Goal: Transaction & Acquisition: Purchase product/service

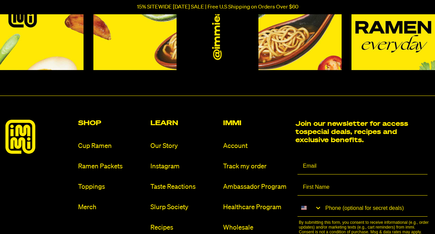
scroll to position [3044, 0]
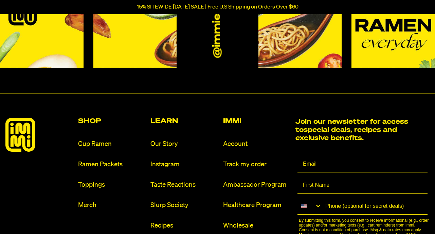
click at [104, 160] on link "Ramen Packets" at bounding box center [111, 164] width 67 height 9
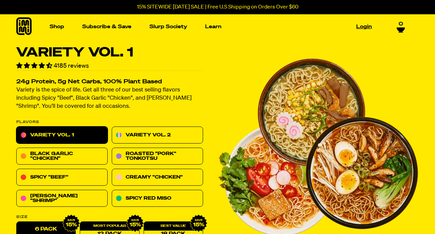
click at [365, 25] on link "Login" at bounding box center [363, 26] width 21 height 11
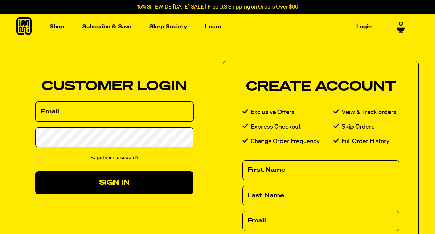
click at [35, 194] on div at bounding box center [35, 194] width 0 height 0
click at [156, 110] on input "Email" at bounding box center [114, 112] width 158 height 20
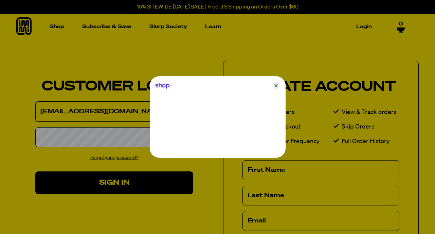
type input "kenkell@gmail.com"
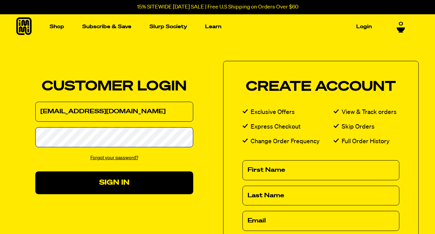
click at [116, 159] on link "Forgot your password?" at bounding box center [114, 157] width 48 height 5
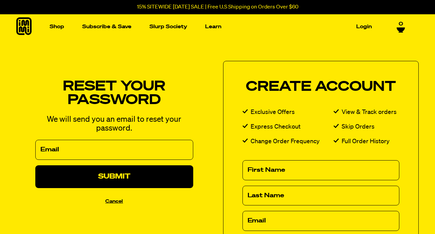
click at [0, 0] on div at bounding box center [0, 0] width 0 height 0
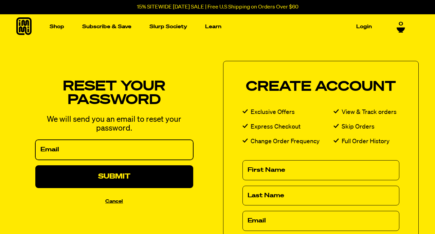
click at [54, 146] on input "Email" at bounding box center [114, 150] width 158 height 20
type input "kenkell@gmail.com"
click at [114, 176] on button "Submit" at bounding box center [114, 176] width 158 height 23
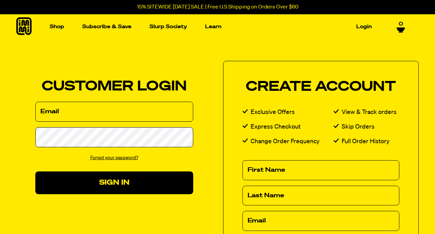
click at [128, 157] on link "Forgot your password?" at bounding box center [114, 157] width 48 height 5
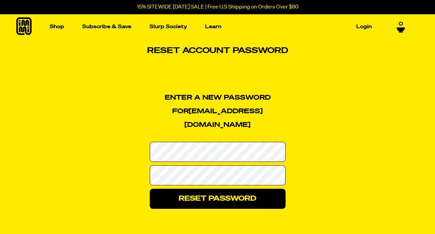
click at [319, 131] on div "Enter a new password for kenkell@gmail.com Password Confirm Password Reset Pass…" at bounding box center [217, 150] width 239 height 118
click at [343, 164] on div "Enter a new password for kenkell@gmail.com Password Confirm Password Reset Pass…" at bounding box center [218, 151] width 272 height 165
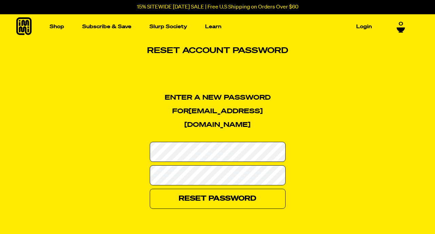
click at [262, 188] on input "Reset Password" at bounding box center [218, 198] width 136 height 20
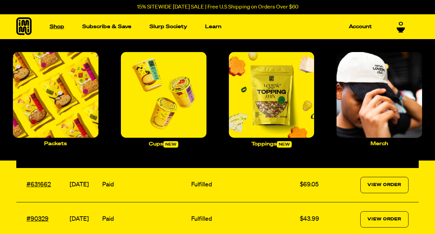
click at [60, 27] on link "Shop" at bounding box center [57, 26] width 20 height 11
click at [53, 123] on img "Main navigation" at bounding box center [56, 95] width 86 height 86
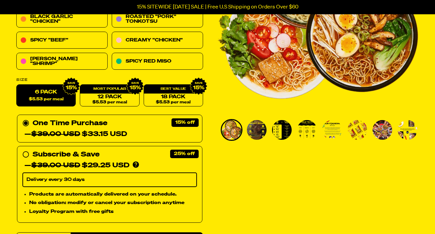
scroll to position [138, 0]
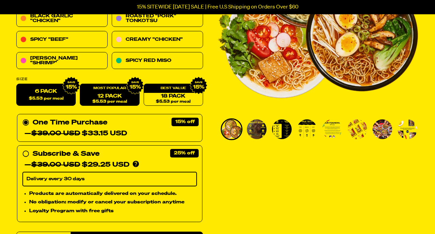
click at [128, 92] on img at bounding box center [135, 86] width 18 height 18
click at [122, 87] on div "12 Pack $5.53 per meal" at bounding box center [109, 95] width 59 height 22
click at [59, 101] on label "6 Pack $5.53 per meal" at bounding box center [45, 95] width 59 height 22
click at [17, 84] on input "6 Pack $5.53 per meal" at bounding box center [16, 84] width 0 height 0
click at [110, 96] on link "12 Pack $5.53 per meal" at bounding box center [109, 95] width 59 height 22
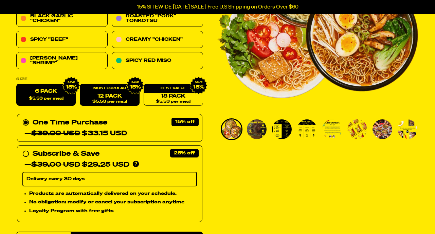
radio input "false"
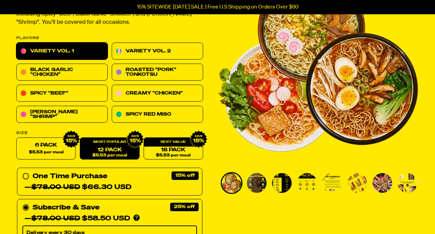
scroll to position [84, 0]
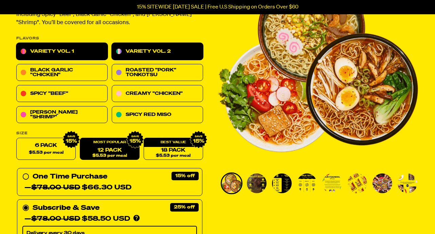
click at [164, 53] on link "Variety Vol. 2" at bounding box center [157, 51] width 91 height 17
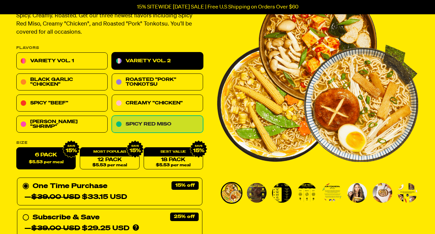
scroll to position [113, 0]
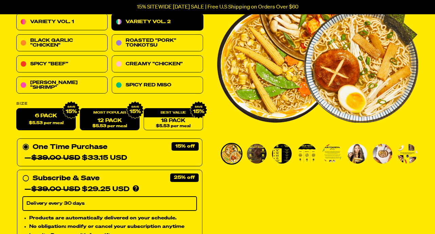
click at [111, 124] on span "$5.53 per meal" at bounding box center [109, 126] width 35 height 4
click at [57, 120] on label "6 Pack $5.53 per meal" at bounding box center [45, 119] width 59 height 22
click at [17, 109] on input "6 Pack $5.53 per meal" at bounding box center [16, 108] width 0 height 0
radio input "true"
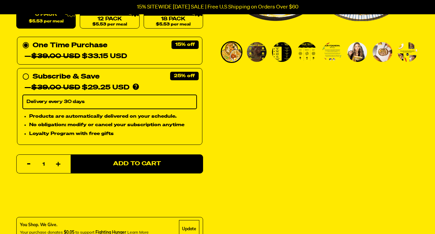
scroll to position [215, 0]
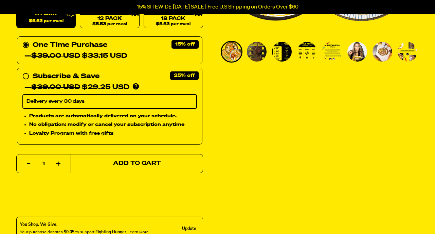
click at [152, 165] on span "Add to Cart" at bounding box center [137, 164] width 48 height 6
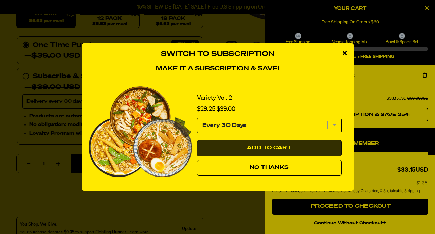
click at [267, 146] on span "Add to Cart" at bounding box center [269, 147] width 44 height 5
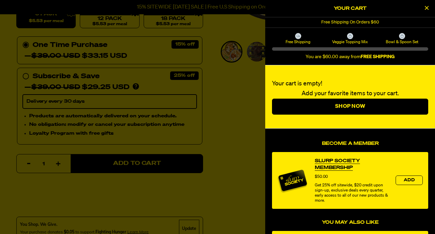
select select "Every 30 Days"
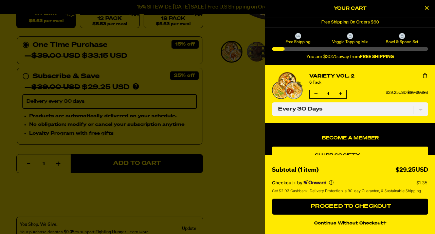
scroll to position [0, 0]
click at [315, 93] on icon "Decrease quantity of Variety Vol. 2" at bounding box center [315, 94] width 3 height 4
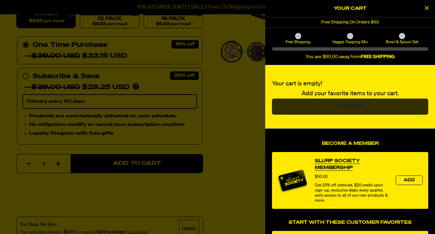
click at [338, 105] on link "Shop Now" at bounding box center [350, 106] width 156 height 16
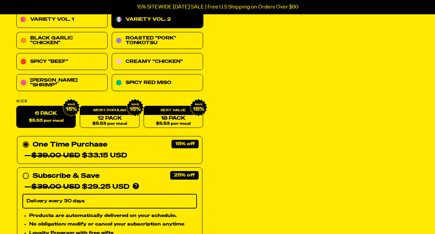
scroll to position [117, 0]
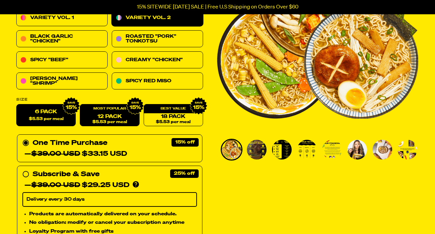
click at [116, 114] on link "12 Pack $5.53 per meal" at bounding box center [109, 115] width 59 height 22
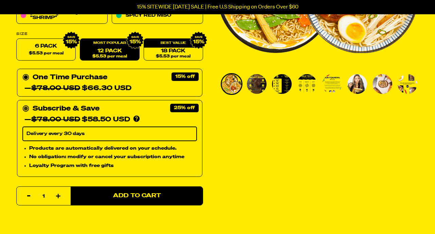
scroll to position [192, 0]
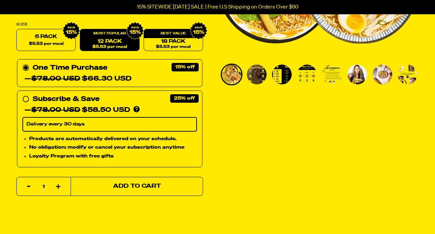
click at [150, 185] on span "Add to Cart" at bounding box center [137, 186] width 48 height 6
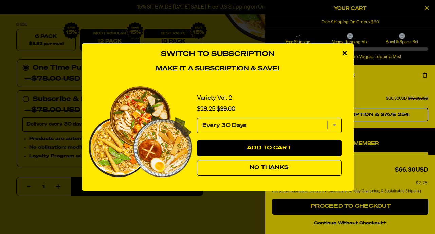
click at [282, 166] on span "No Thanks" at bounding box center [269, 167] width 39 height 5
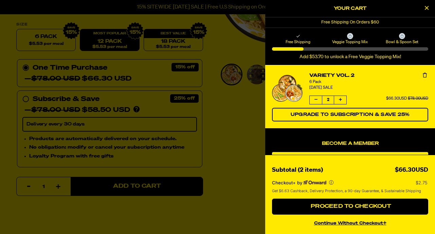
click at [426, 7] on icon "Close Cart" at bounding box center [427, 8] width 4 height 6
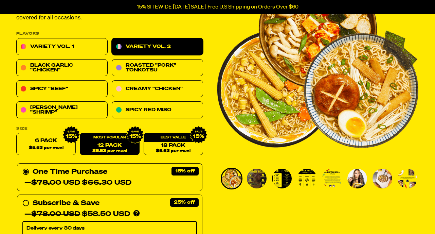
scroll to position [88, 0]
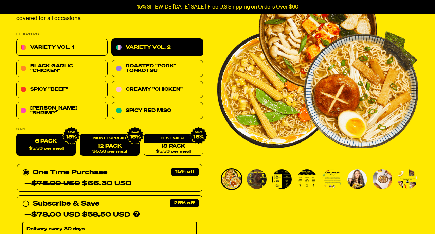
click at [52, 146] on span "$5.53 per meal" at bounding box center [46, 148] width 35 height 4
click at [17, 134] on input "6 Pack $5.53 per meal" at bounding box center [16, 134] width 0 height 0
click at [114, 147] on link "12 Pack $5.53 per meal" at bounding box center [109, 145] width 59 height 22
radio input "false"
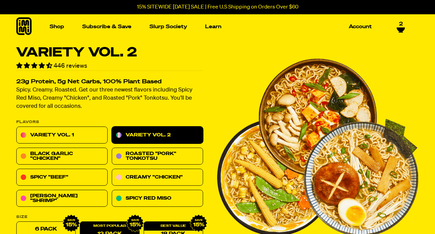
scroll to position [0, 0]
click at [400, 27] on icon at bounding box center [401, 29] width 8 height 4
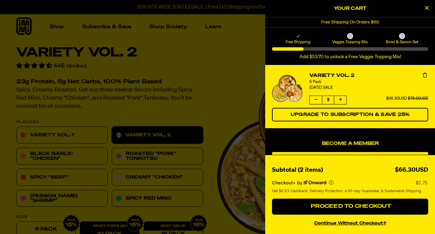
click at [318, 98] on button "Decrease quantity of Variety Vol. 2" at bounding box center [316, 100] width 12 height 8
click at [341, 99] on icon "Increase quantity of Variety Vol. 2" at bounding box center [340, 99] width 3 height 4
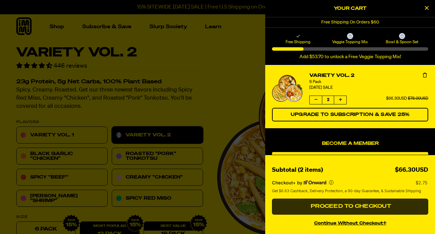
click at [340, 205] on span "Proceed to Checkout" at bounding box center [350, 205] width 82 height 5
